Goal: Check status: Check status

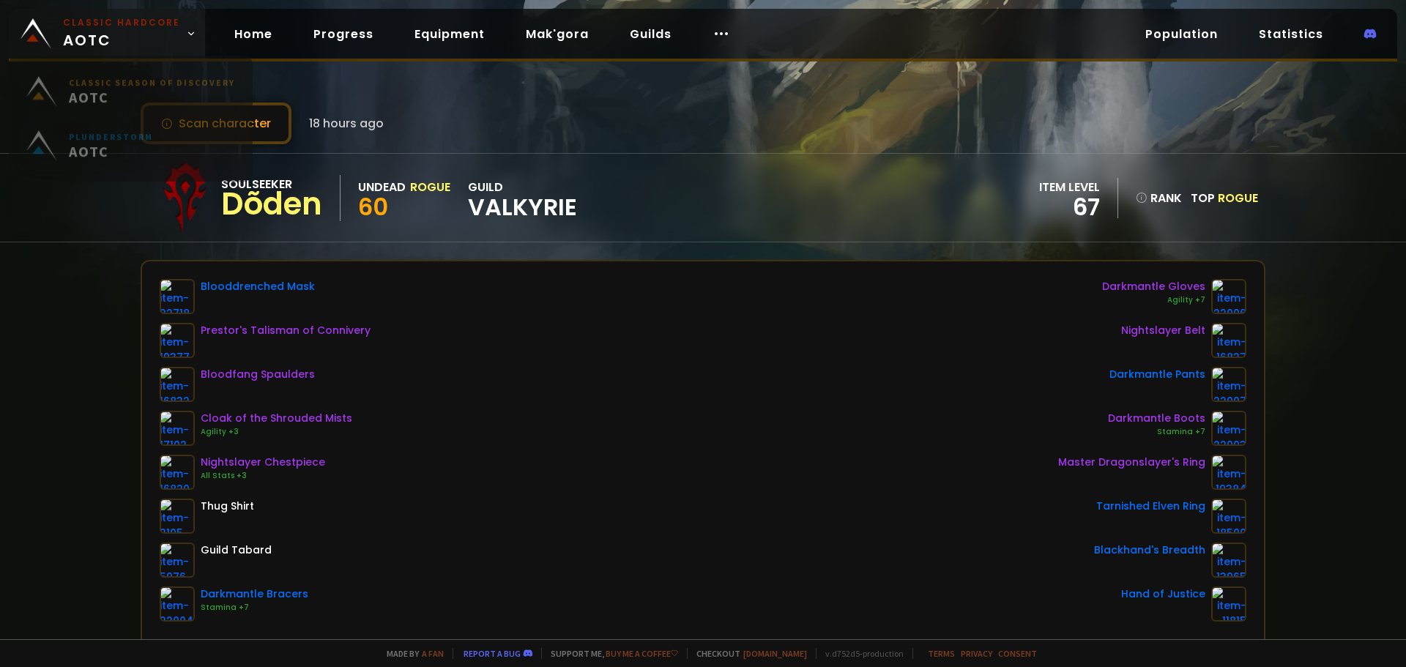
click at [163, 37] on span "Classic Hardcore AOTC" at bounding box center [121, 33] width 117 height 35
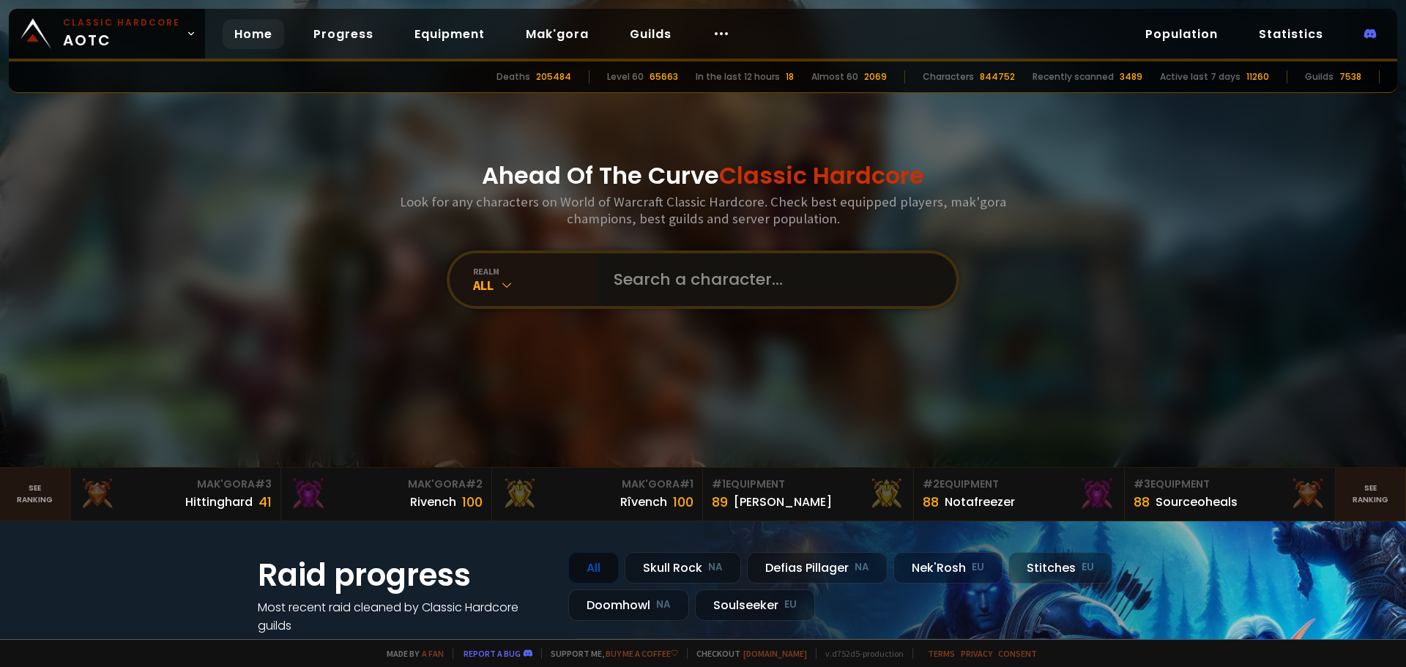
click at [691, 294] on input "text" at bounding box center [772, 279] width 334 height 53
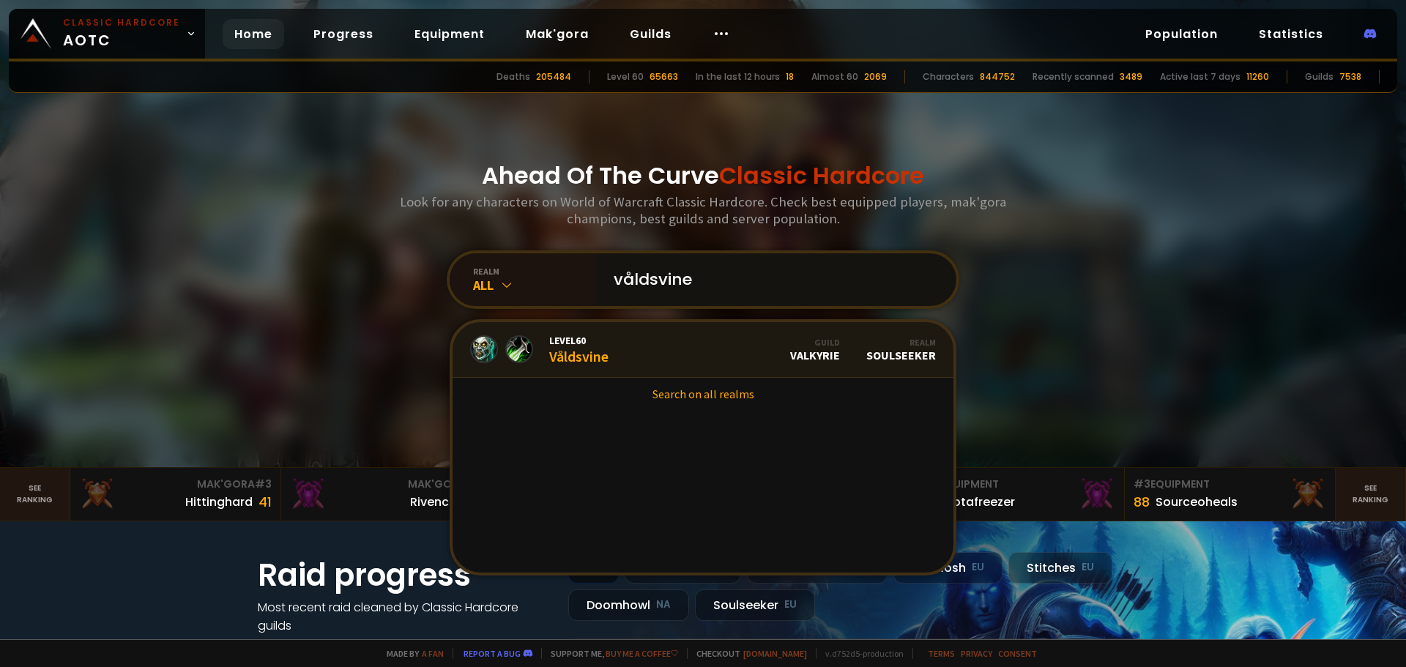
type input "våldsvine"
click at [638, 349] on link "Level 60 Våldsvine Guild Valkyrie Realm Soulseeker" at bounding box center [703, 350] width 501 height 56
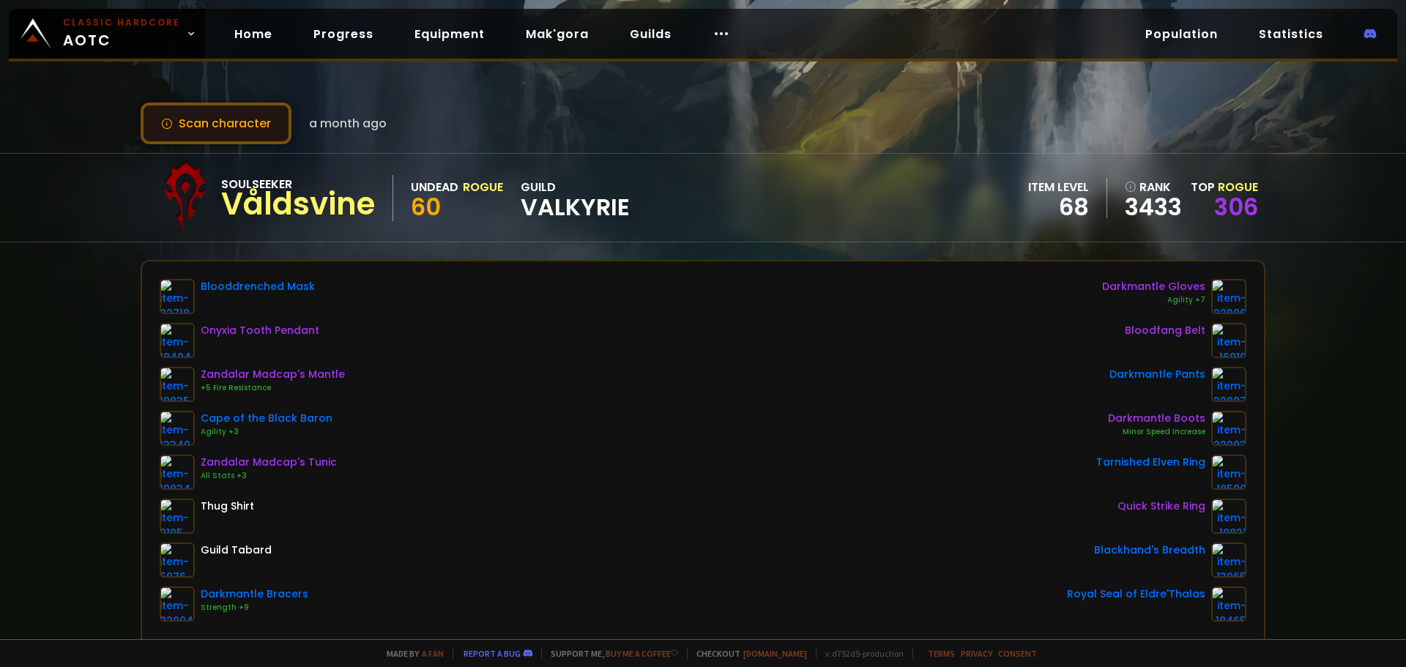
click at [235, 125] on button "Scan character" at bounding box center [216, 124] width 151 height 42
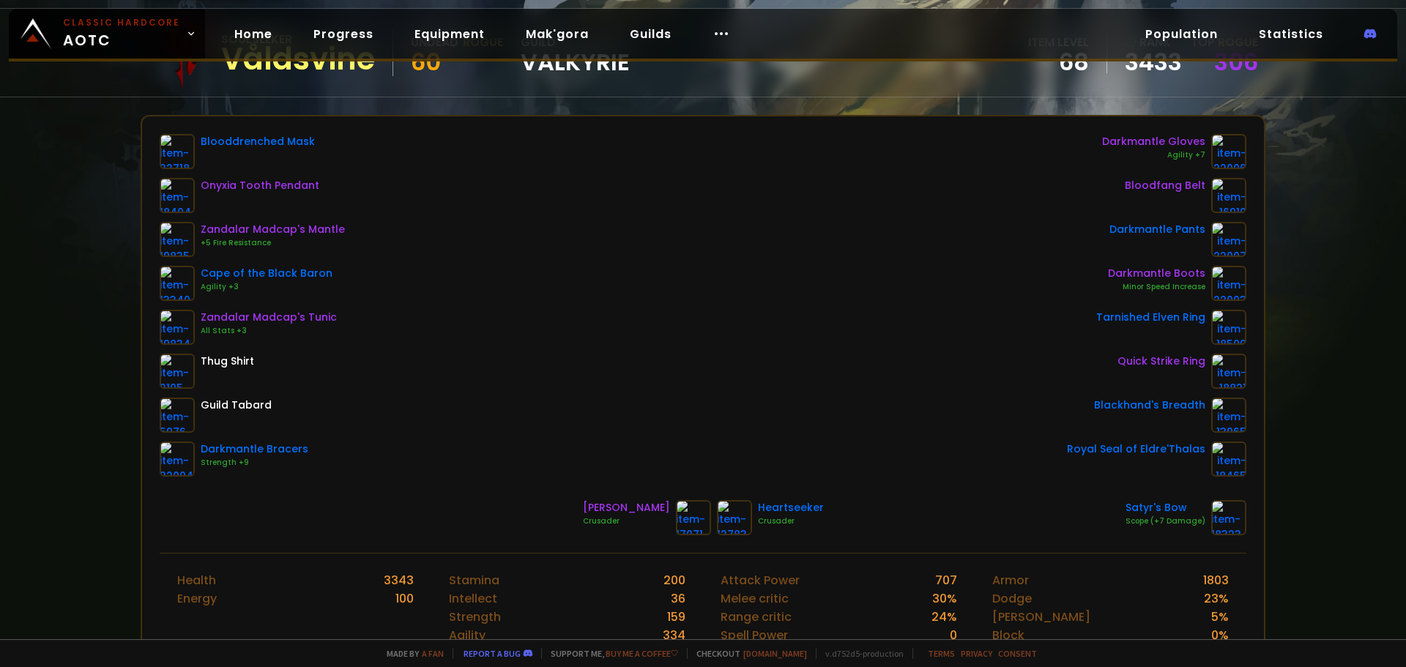
scroll to position [146, 0]
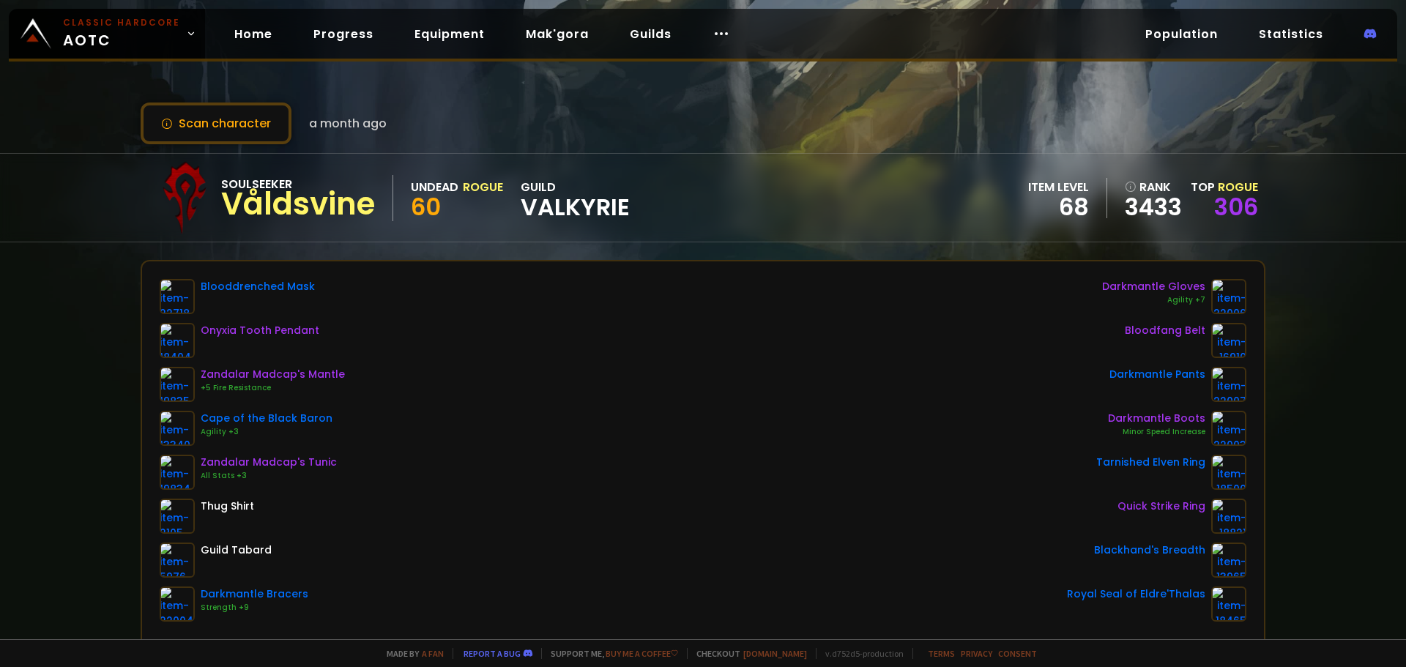
click at [687, 116] on div "Scan character a month ago" at bounding box center [703, 124] width 1125 height 42
click at [241, 131] on button "Scan character" at bounding box center [216, 124] width 151 height 42
